Goal: Transaction & Acquisition: Purchase product/service

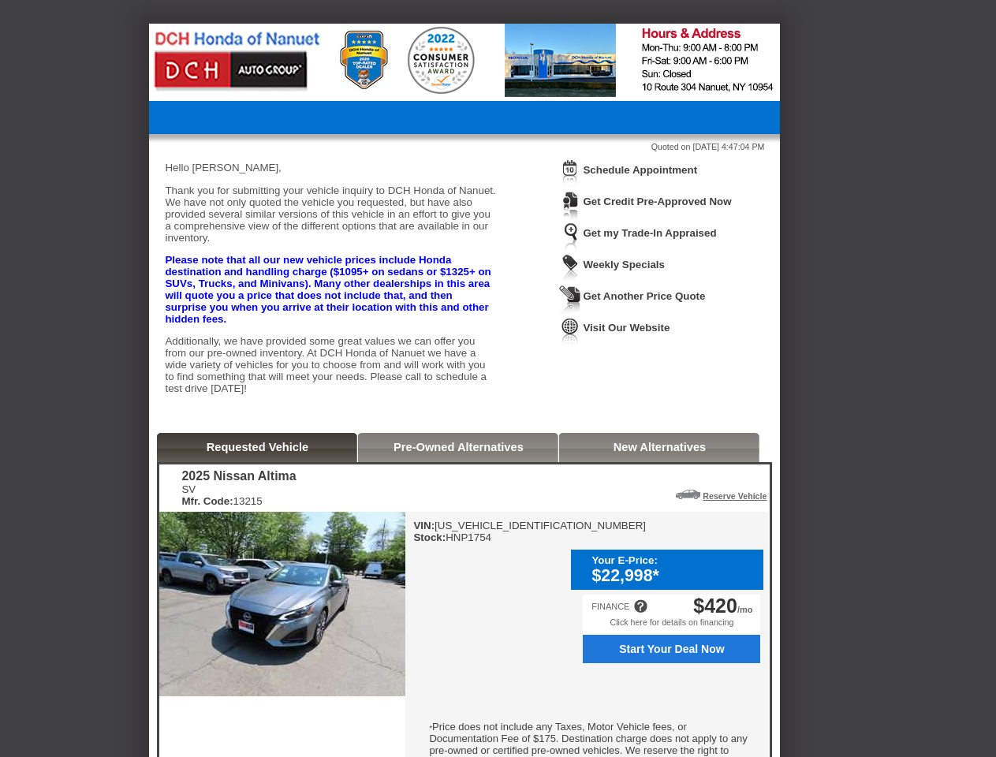
click at [570, 185] on img at bounding box center [570, 173] width 22 height 29
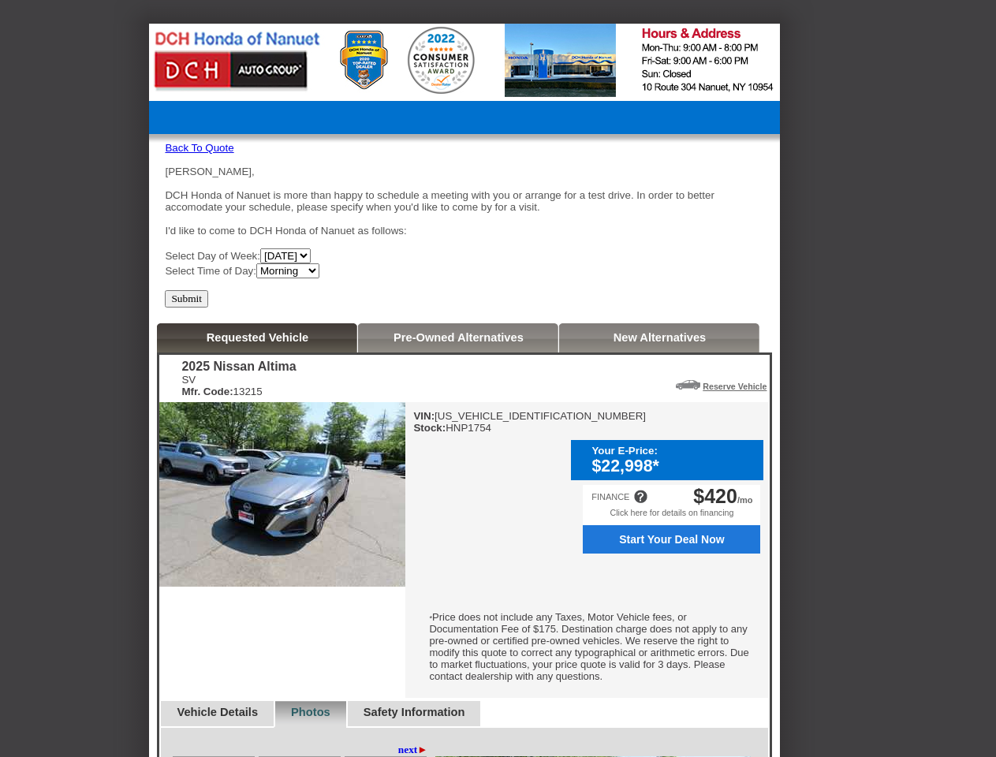
click at [649, 171] on div "[PERSON_NAME], DCH Honda of Nanuet is more than happy to schedule a meeting wit…" at bounding box center [464, 222] width 599 height 113
click at [258, 476] on img at bounding box center [282, 494] width 246 height 185
click at [458, 476] on div "VIN: [US_VEHICLE_IDENTIFICATION_NUMBER] Stock: HNP1754 Your E-Price: $22,998* C…" at bounding box center [586, 550] width 363 height 296
click at [660, 485] on div "FINANCE $420 /mo" at bounding box center [671, 496] width 177 height 23
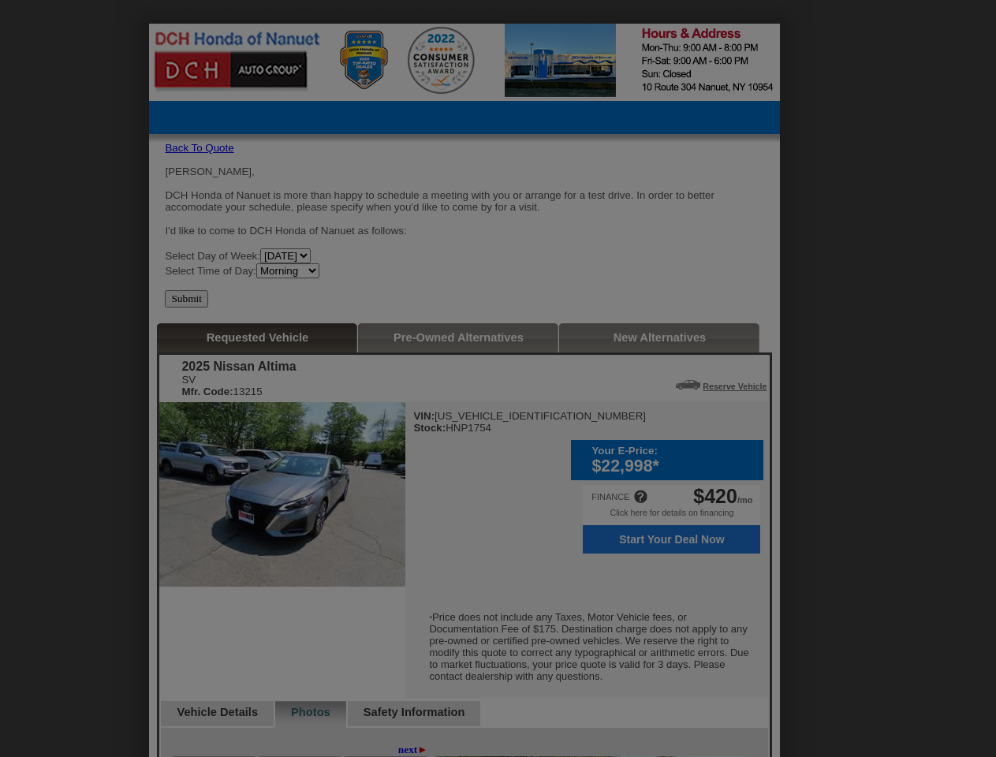
click at [677, 523] on div at bounding box center [505, 378] width 1010 height 757
click at [729, 523] on div at bounding box center [505, 378] width 1010 height 757
click at [671, 650] on div at bounding box center [505, 378] width 1010 height 757
click at [640, 605] on div at bounding box center [505, 378] width 1010 height 757
